Goal: Use online tool/utility: Utilize a website feature to perform a specific function

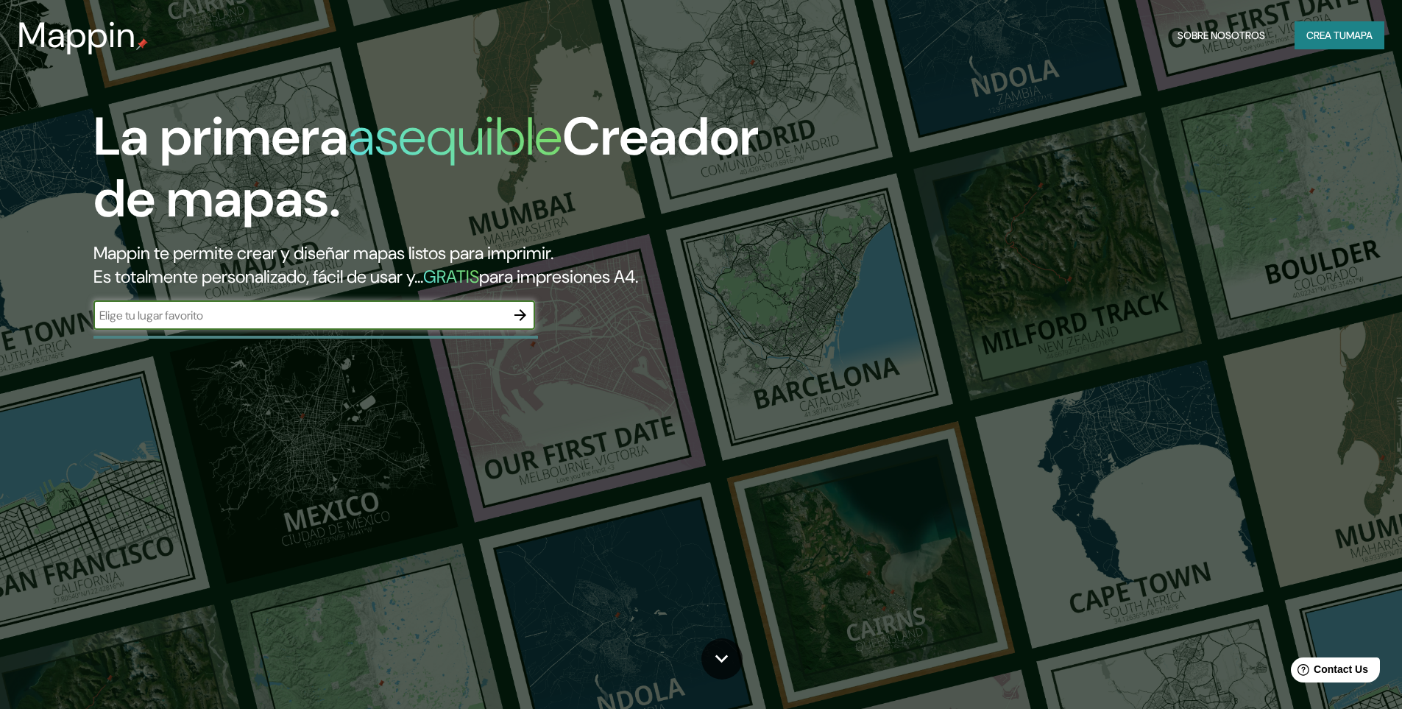
click at [515, 316] on icon "button" at bounding box center [520, 315] width 18 height 18
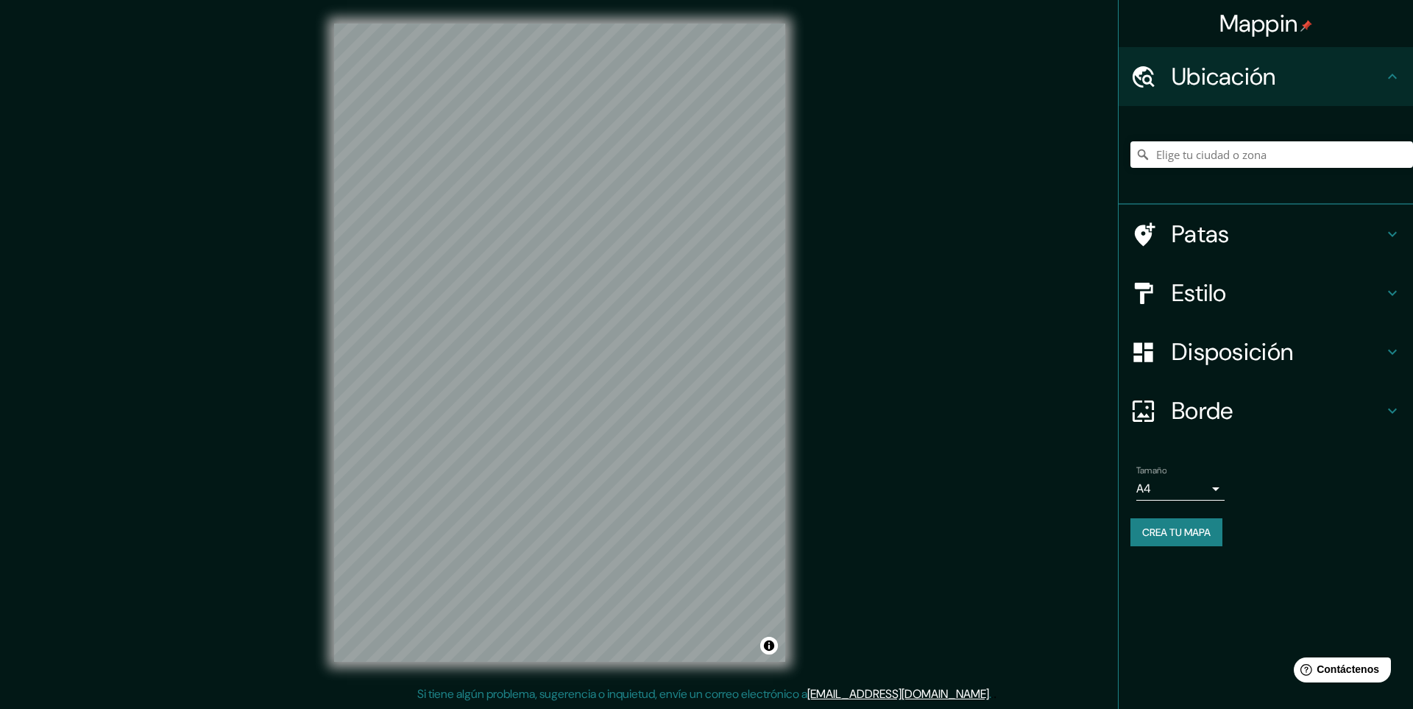
click at [1392, 290] on icon at bounding box center [1392, 293] width 18 height 18
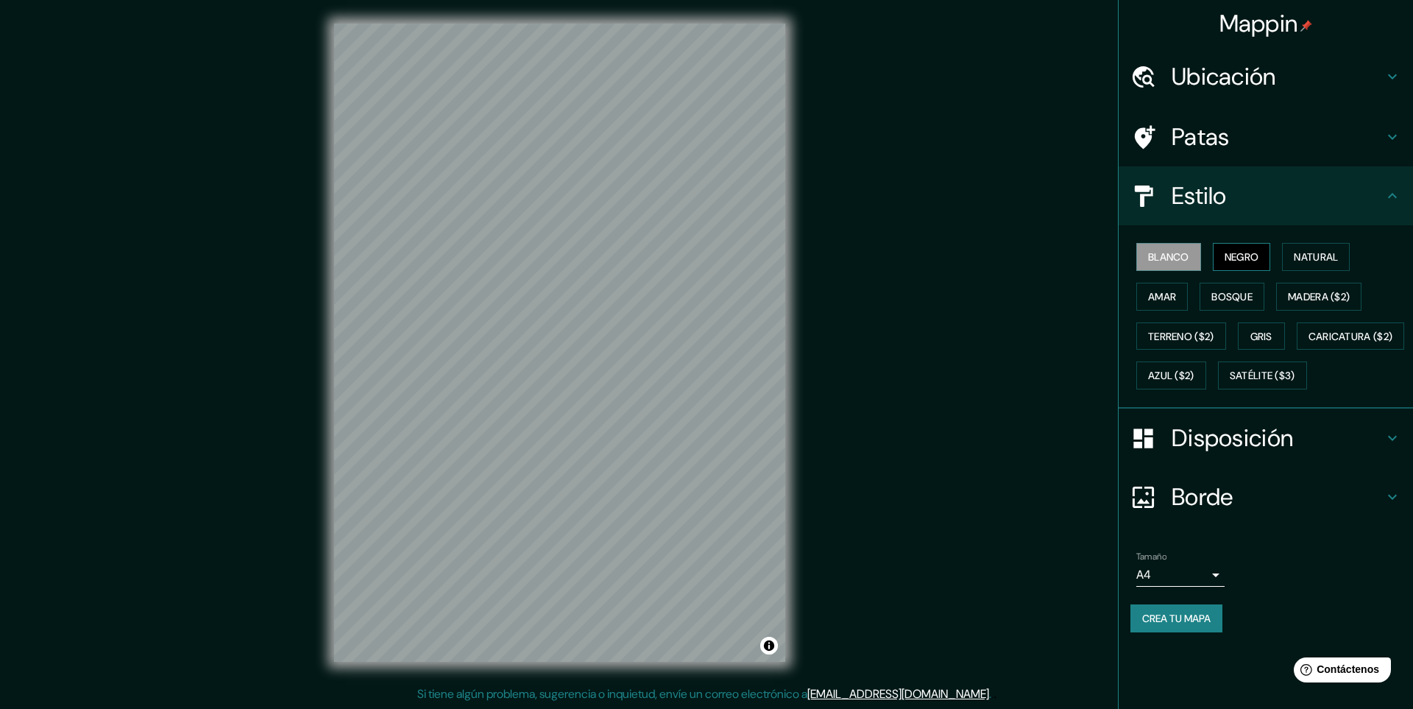
click at [1251, 254] on font "Negro" at bounding box center [1241, 256] width 35 height 13
click at [1171, 258] on font "Blanco" at bounding box center [1168, 256] width 41 height 13
click at [1254, 250] on font "Negro" at bounding box center [1241, 256] width 35 height 13
click at [1174, 250] on font "Blanco" at bounding box center [1168, 256] width 41 height 13
click at [1253, 252] on font "Negro" at bounding box center [1241, 256] width 35 height 13
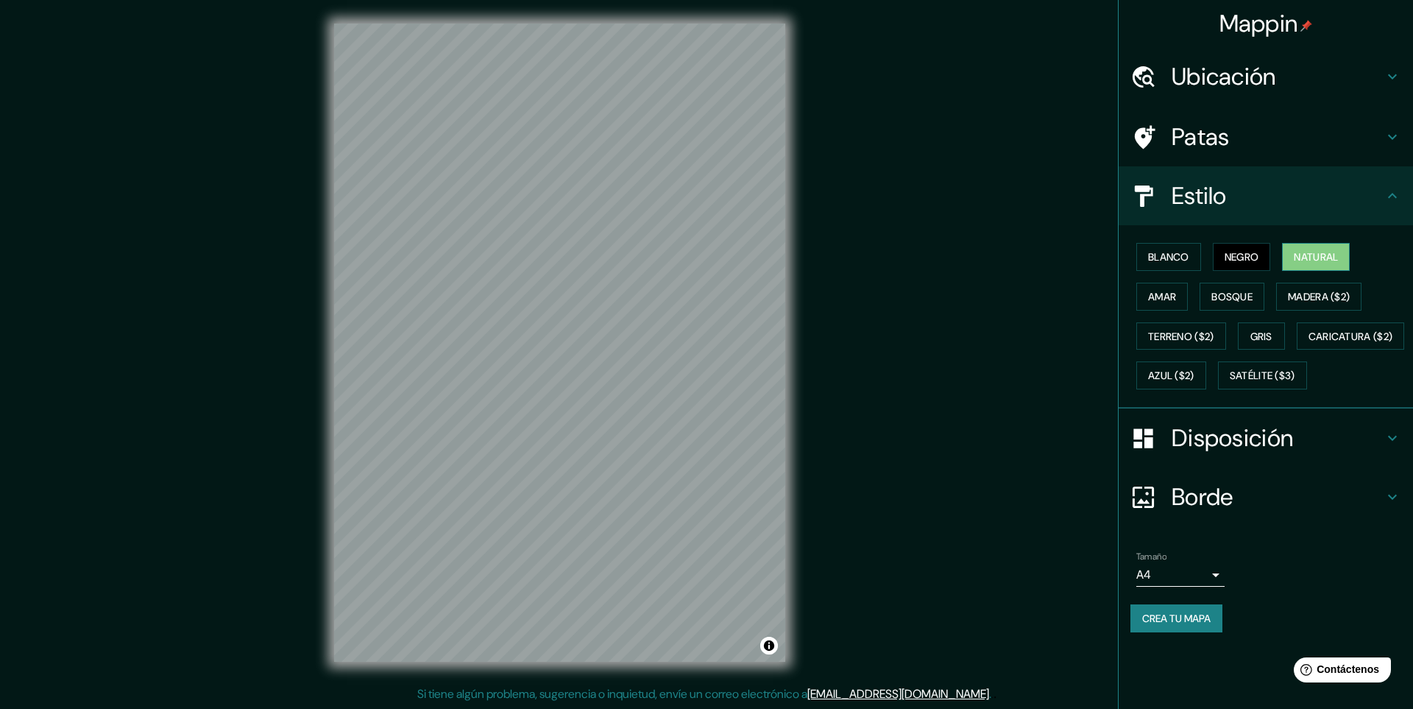
click at [1316, 260] on font "Natural" at bounding box center [1316, 256] width 44 height 13
click at [1232, 251] on font "Negro" at bounding box center [1241, 256] width 35 height 13
click at [1393, 131] on icon at bounding box center [1392, 137] width 18 height 18
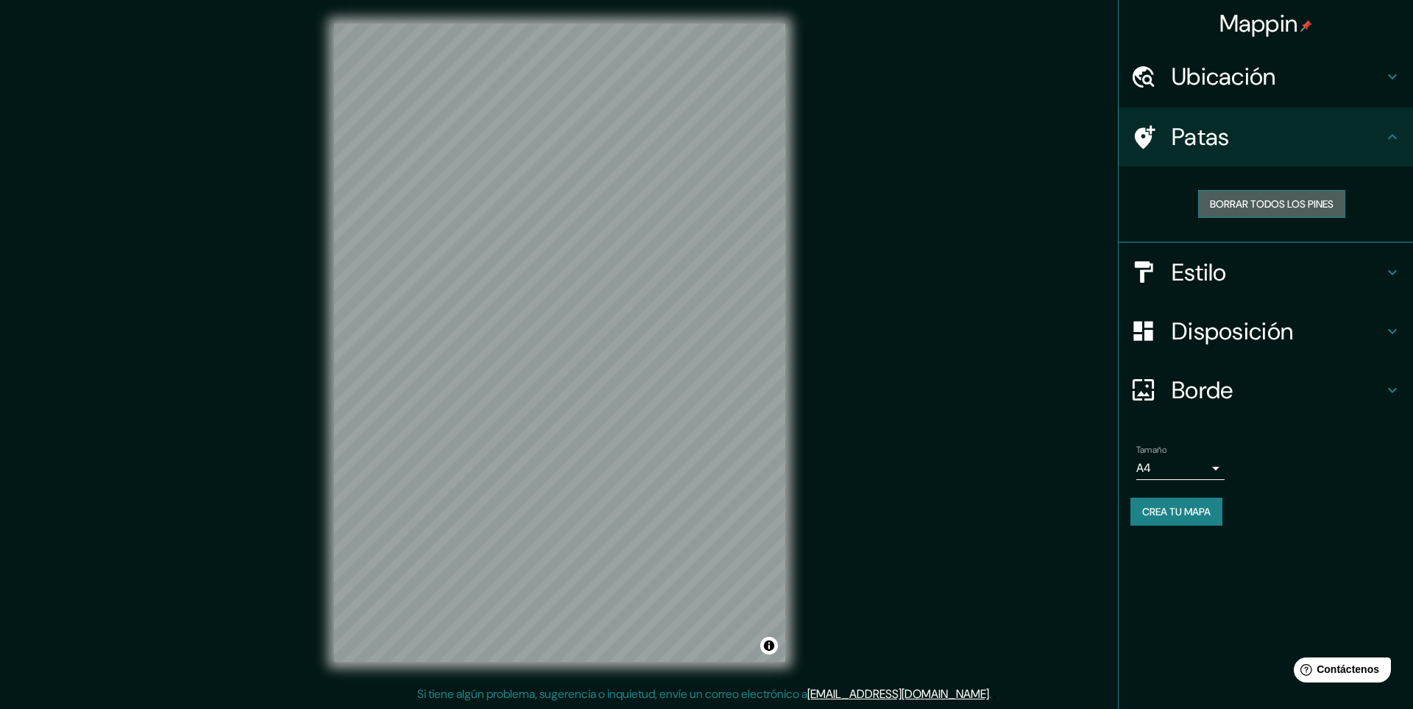
click at [1324, 204] on font "Borrar todos los pines" at bounding box center [1272, 203] width 124 height 13
click at [1295, 207] on font "Borrar todos los pines" at bounding box center [1272, 203] width 124 height 13
click at [1388, 135] on icon at bounding box center [1392, 137] width 18 height 18
click at [1391, 72] on icon at bounding box center [1392, 77] width 18 height 18
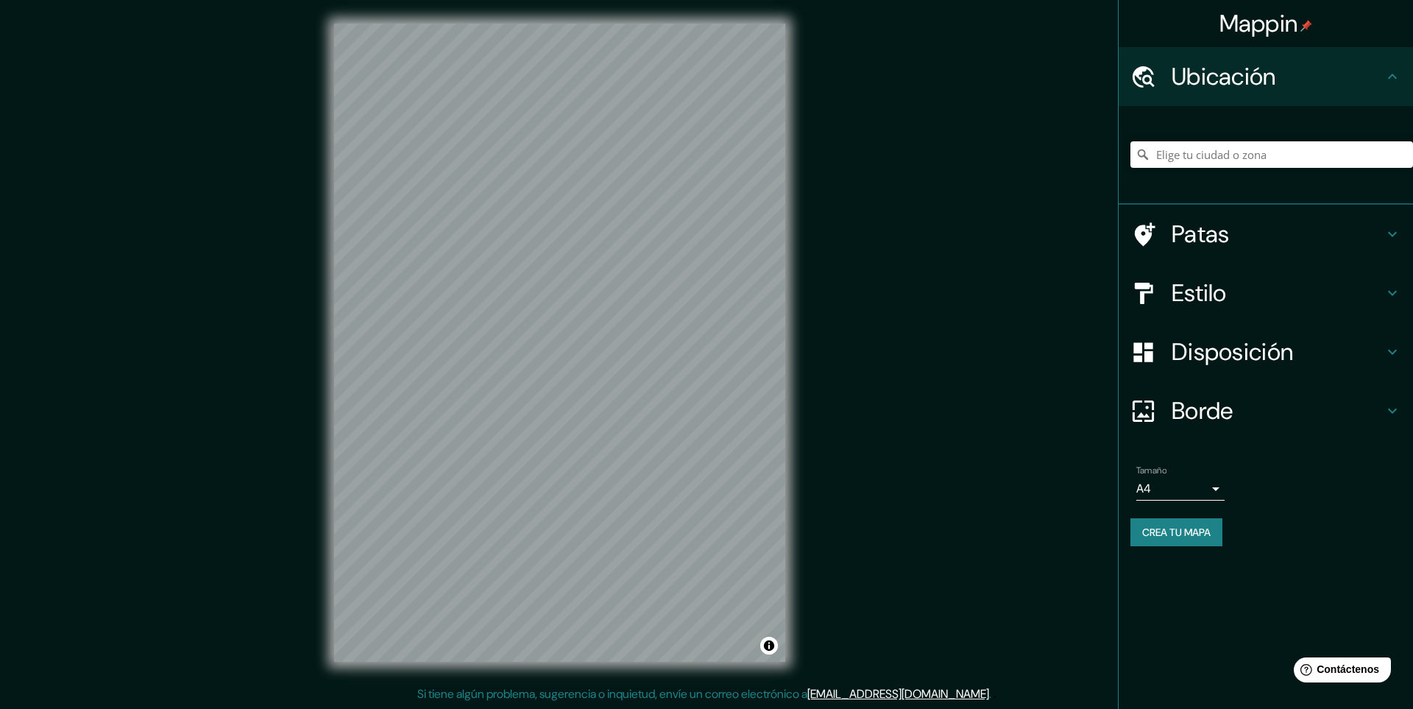
click at [1389, 74] on icon at bounding box center [1392, 77] width 18 height 18
click at [1393, 70] on icon at bounding box center [1392, 77] width 18 height 18
click at [1397, 348] on icon at bounding box center [1392, 352] width 18 height 18
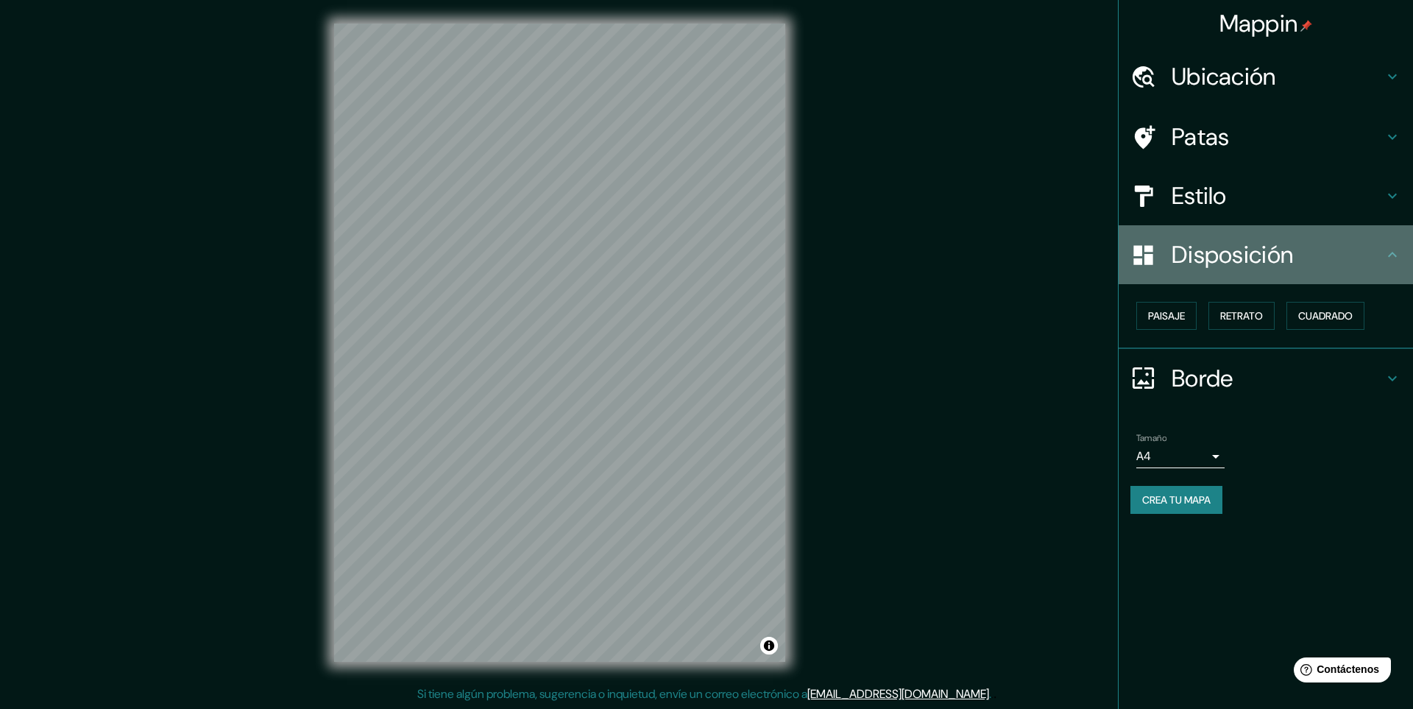
click at [1393, 250] on icon at bounding box center [1392, 255] width 18 height 18
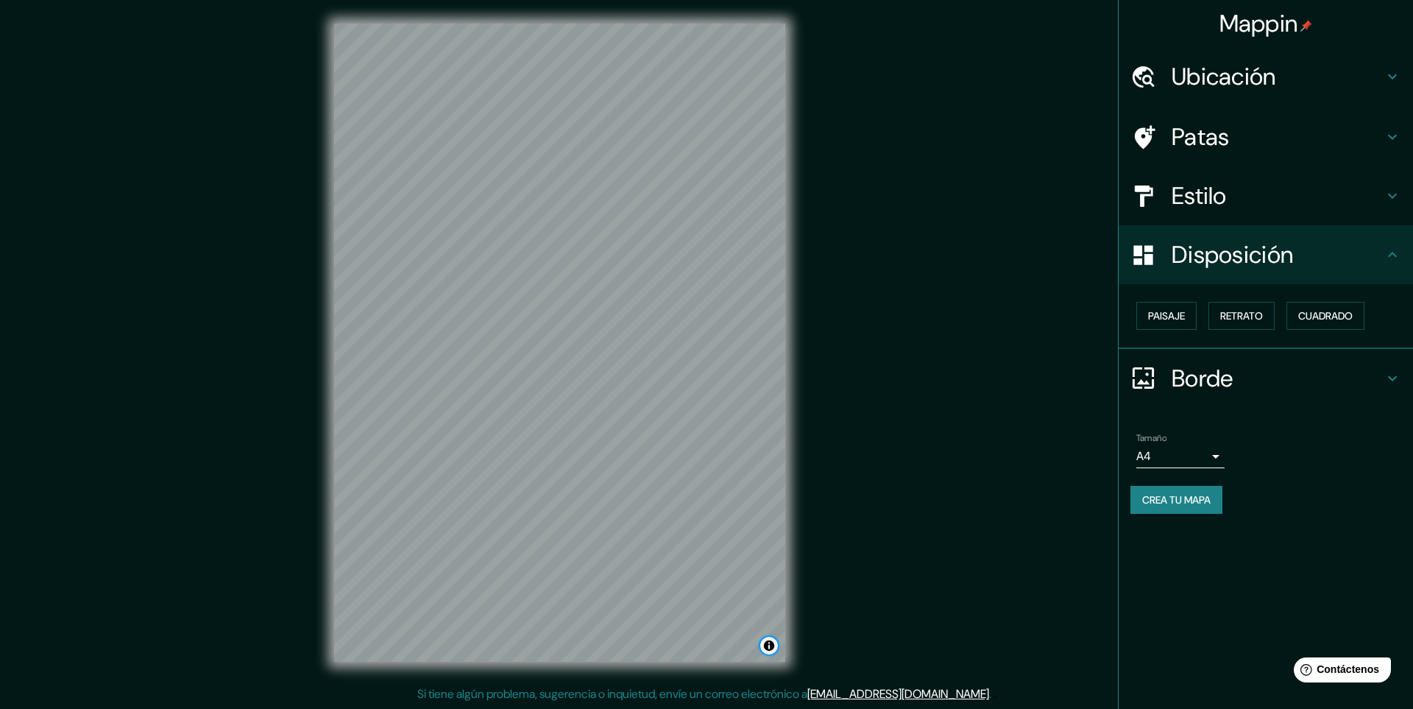
click at [770, 638] on button "Activar o desactivar atribución" at bounding box center [769, 645] width 18 height 18
click at [765, 645] on button "Activar o desactivar atribución" at bounding box center [769, 645] width 18 height 18
click at [625, 330] on div at bounding box center [626, 329] width 12 height 12
click at [623, 325] on div at bounding box center [623, 325] width 12 height 12
click at [1392, 196] on icon at bounding box center [1392, 196] width 18 height 18
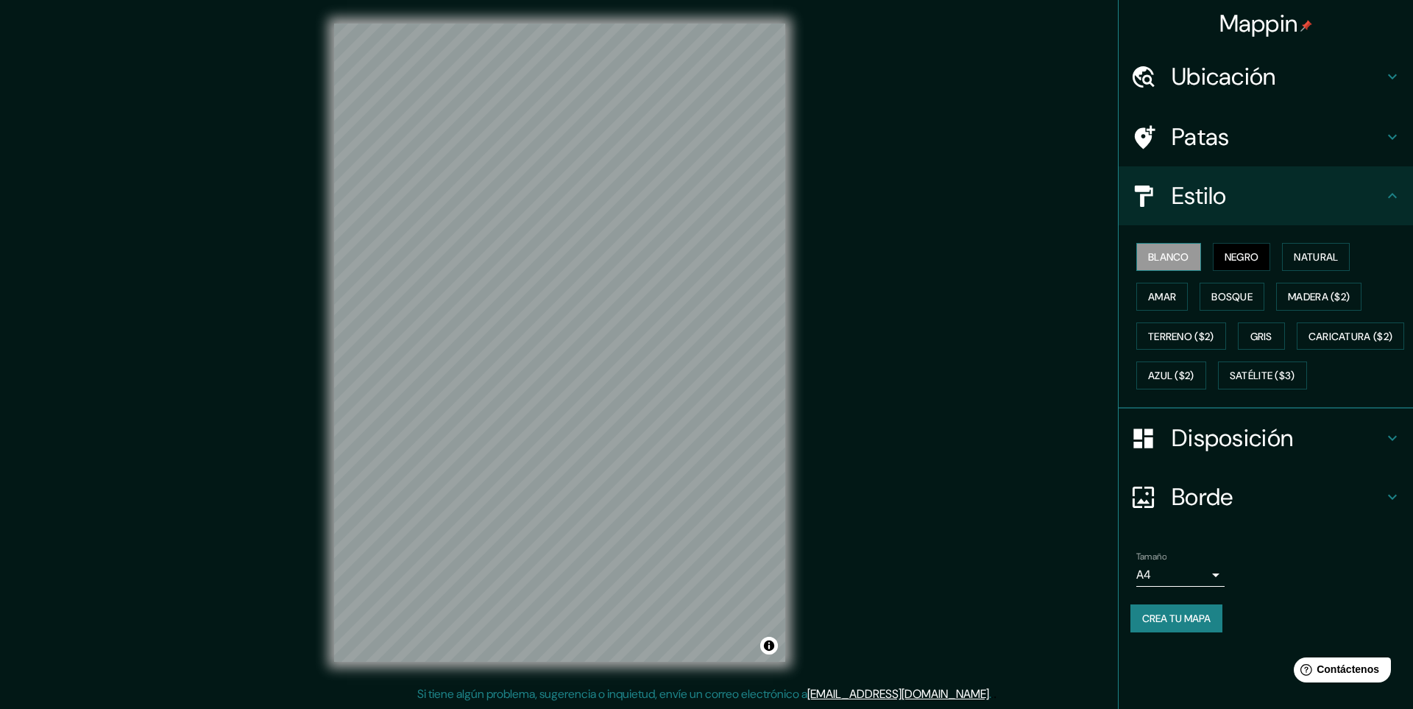
click at [1161, 251] on font "Blanco" at bounding box center [1168, 256] width 41 height 13
click at [1218, 252] on button "Negro" at bounding box center [1242, 257] width 58 height 28
